Goal: Check status: Check status

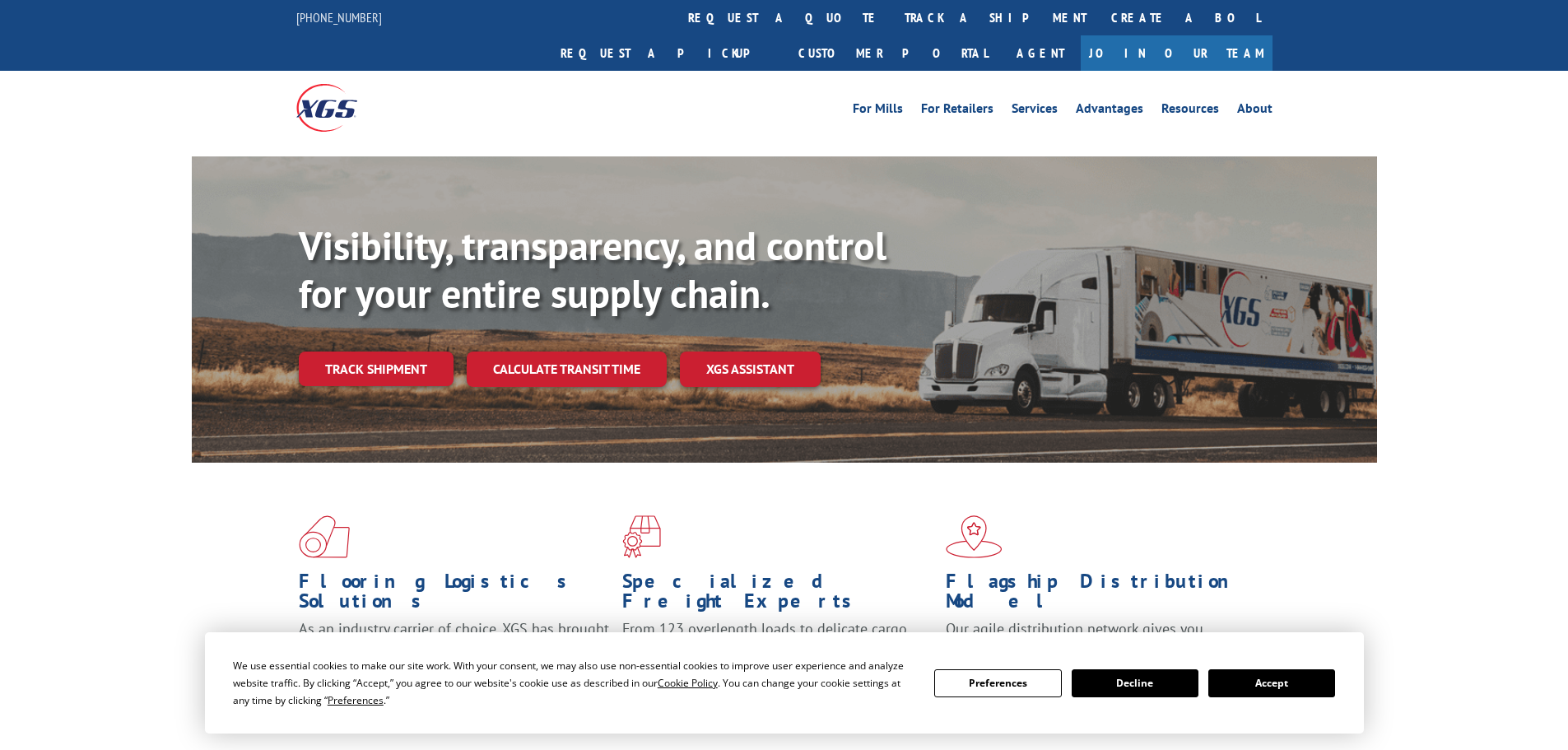
click at [1294, 686] on button "Accept" at bounding box center [1272, 683] width 127 height 28
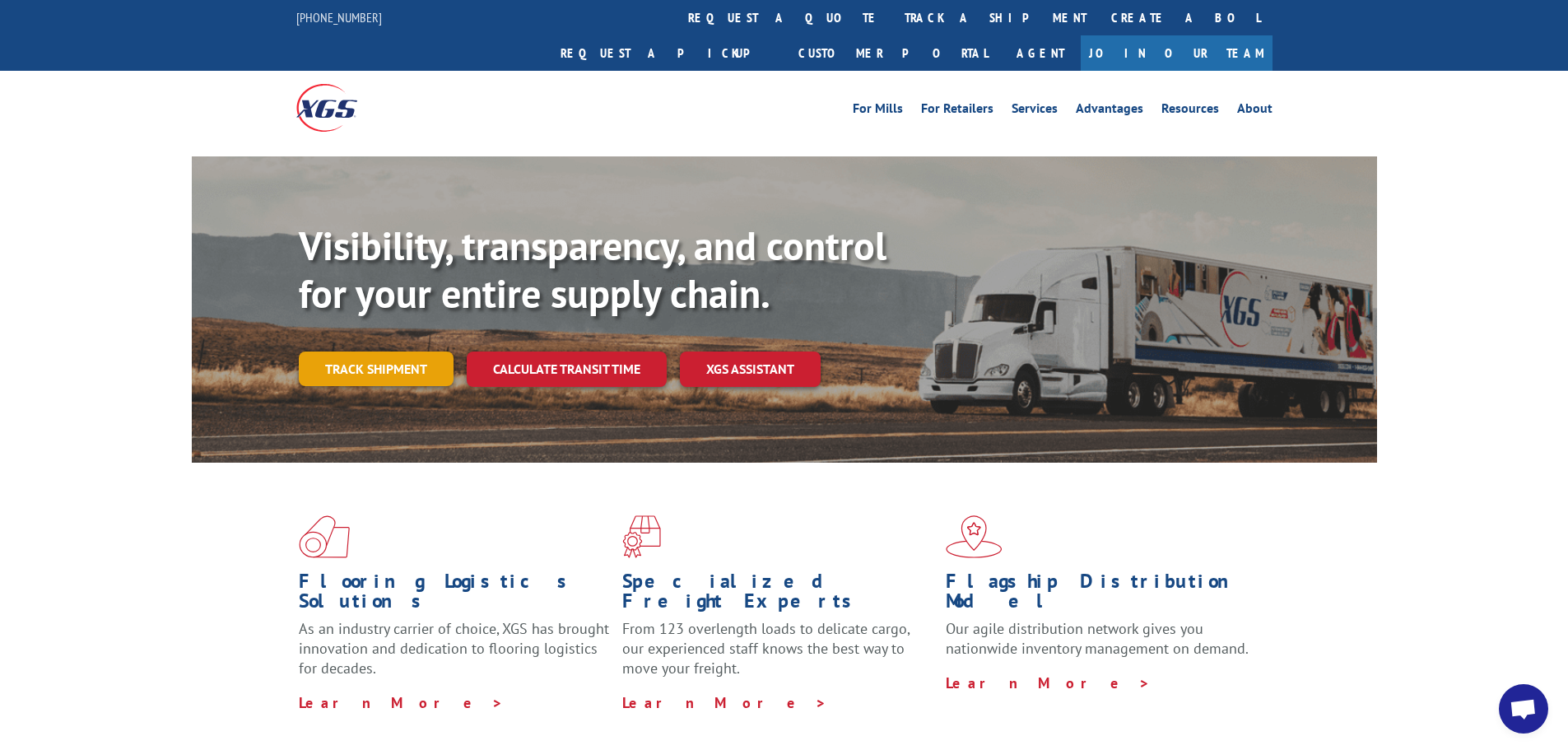
click at [363, 352] on link "Track shipment" at bounding box center [376, 369] width 155 height 35
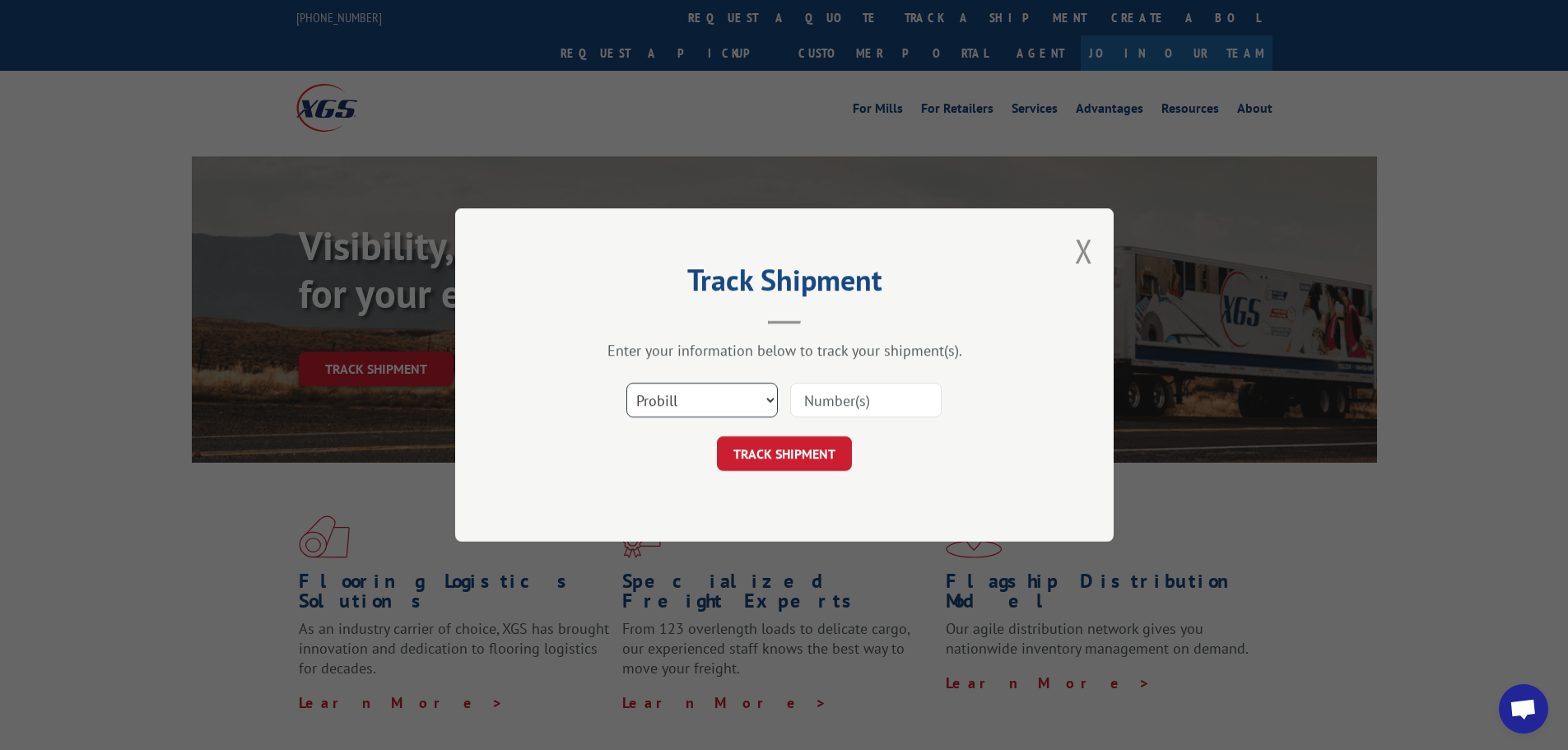
click at [669, 408] on select "Select category... Probill BOL PO" at bounding box center [701, 400] width 152 height 35
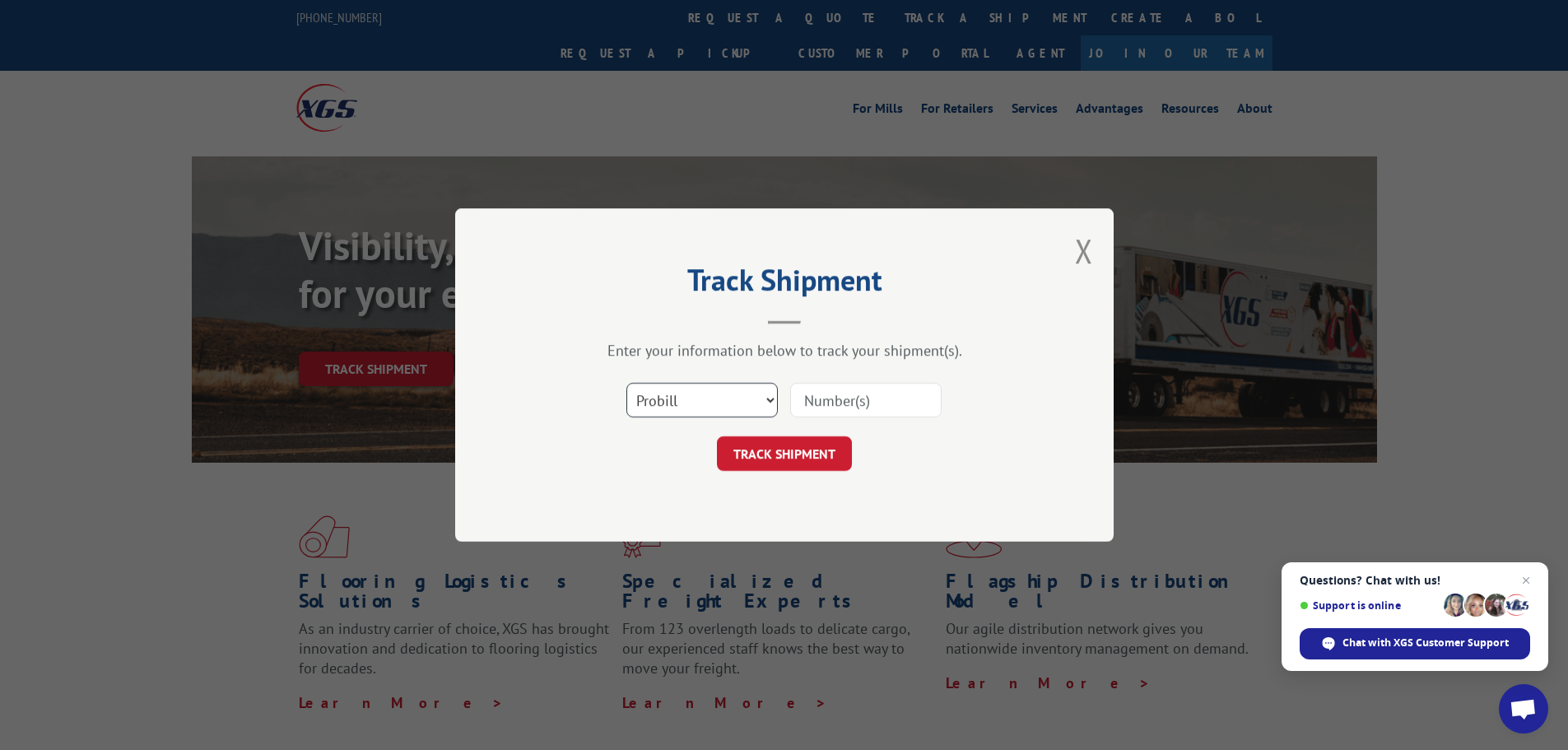
select select "po"
click at [626, 383] on select "Select category... Probill BOL PO" at bounding box center [701, 400] width 152 height 35
click at [840, 408] on input at bounding box center [866, 400] width 152 height 35
paste input "04522721"
type input "04522721"
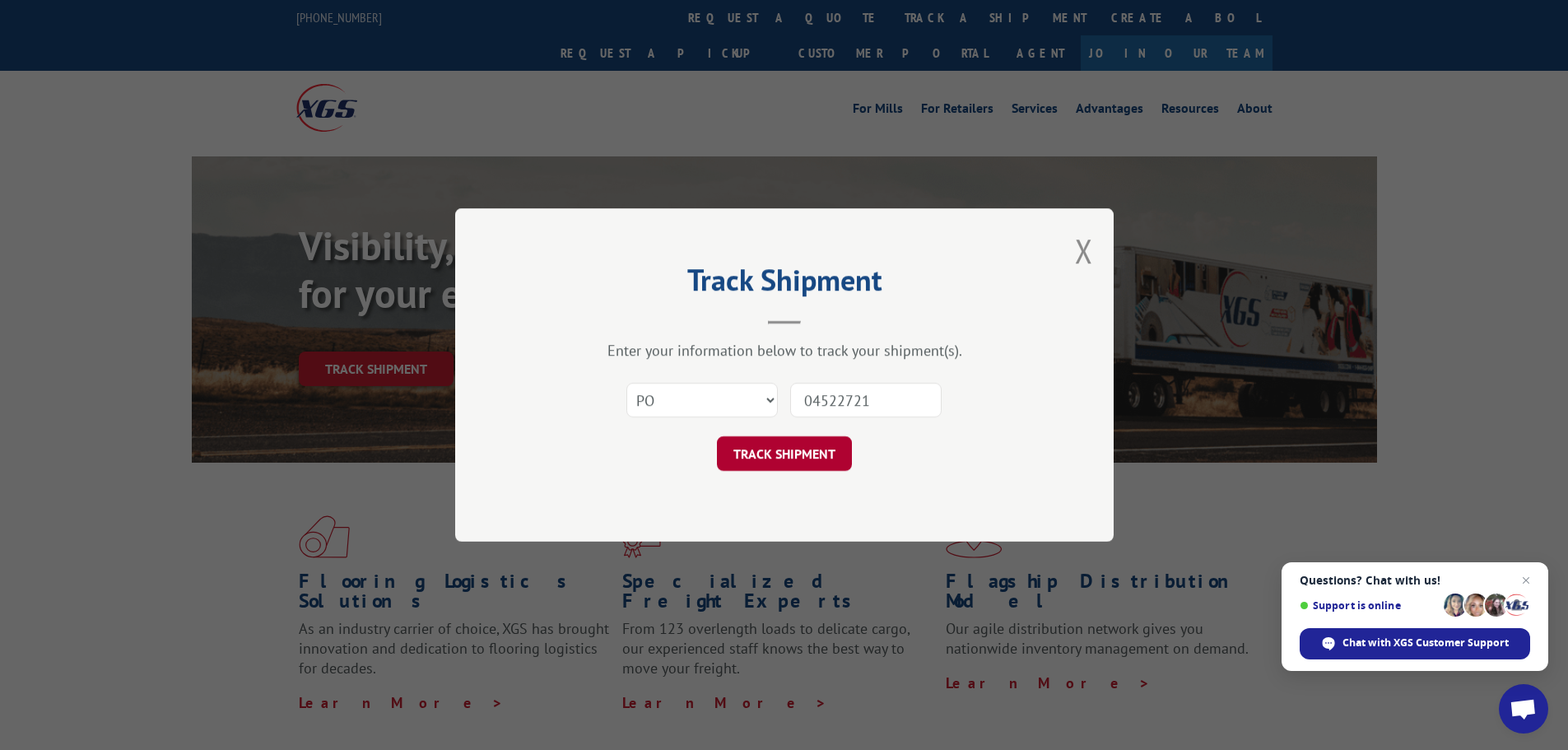
click at [778, 453] on button "TRACK SHIPMENT" at bounding box center [784, 453] width 135 height 35
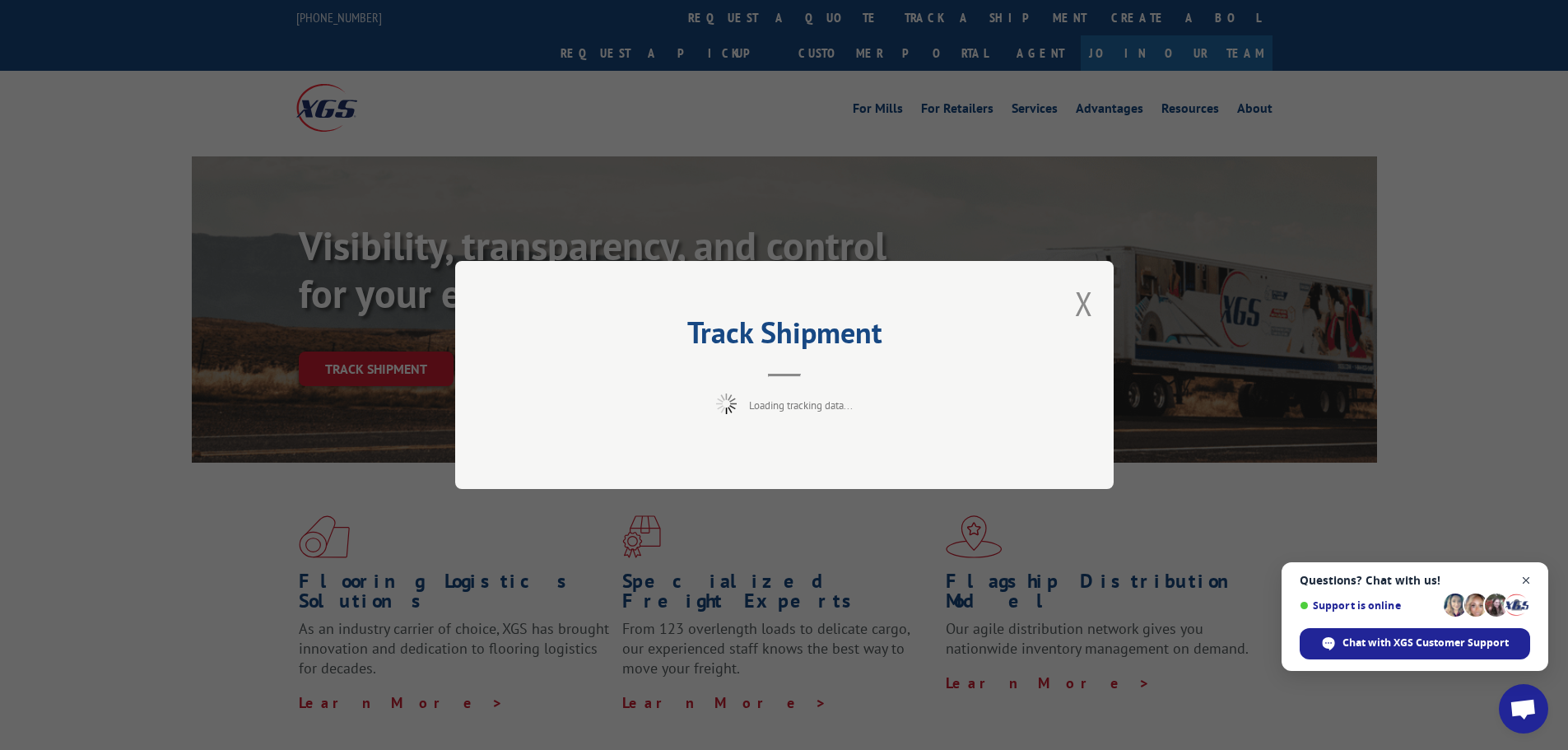
click at [1527, 582] on span "Open chat" at bounding box center [1526, 581] width 20 height 20
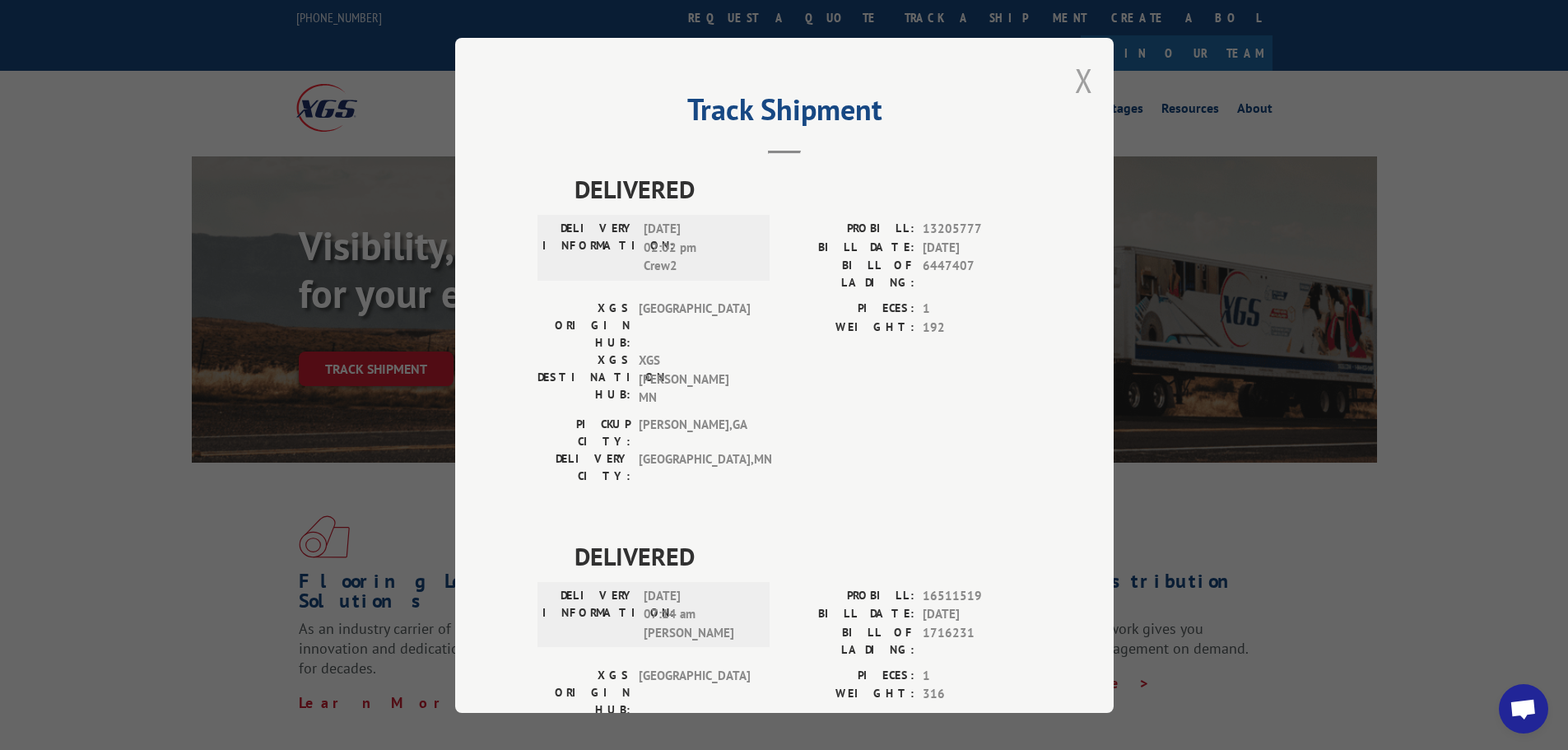
click at [1075, 84] on button "Close modal" at bounding box center [1083, 81] width 18 height 44
